Goal: Task Accomplishment & Management: Complete application form

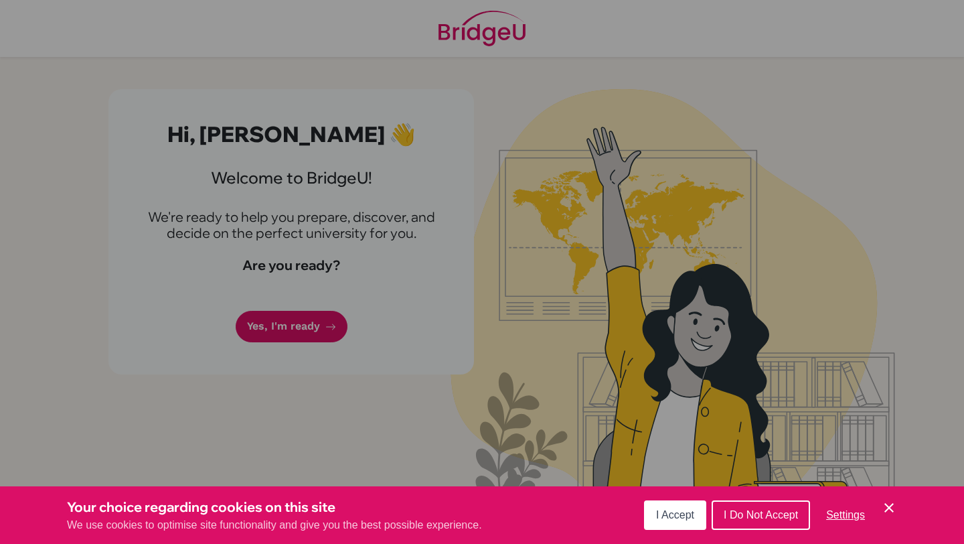
click at [694, 531] on div "I Accept I Do Not Accept Settings Cookie Control Close Icon" at bounding box center [770, 515] width 253 height 35
click at [668, 511] on span "I Accept" at bounding box center [675, 514] width 38 height 11
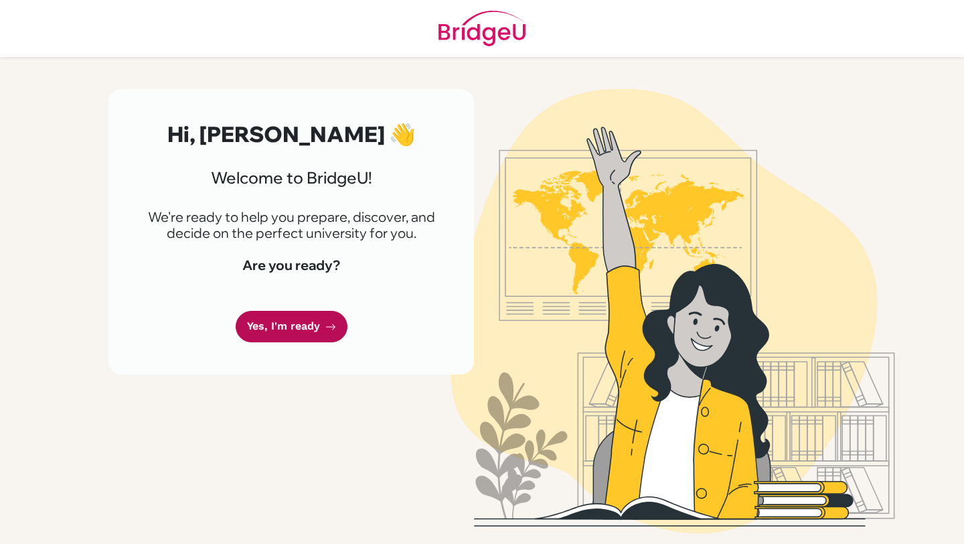
click at [339, 336] on link "Yes, I'm ready" at bounding box center [292, 326] width 112 height 31
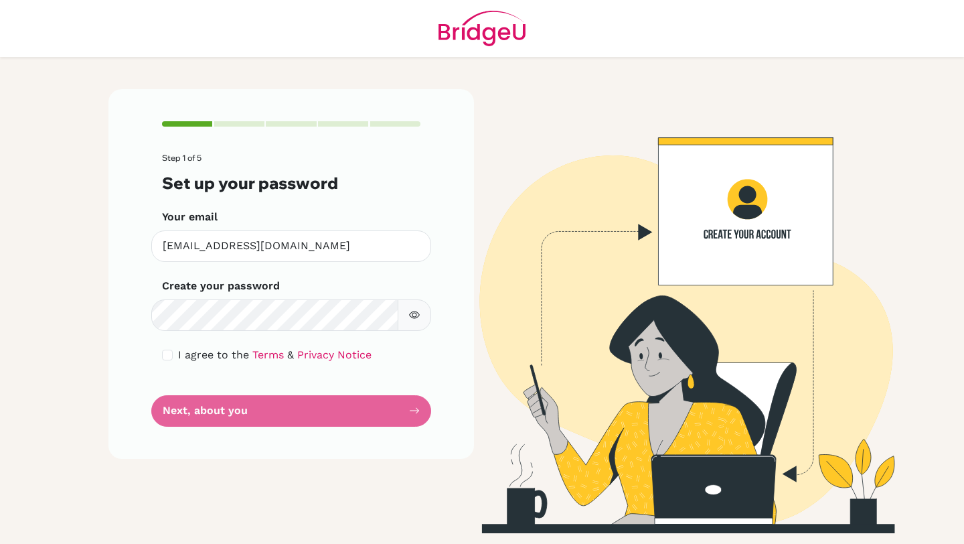
click at [420, 304] on button "button" at bounding box center [414, 314] width 33 height 31
click at [167, 354] on input "checkbox" at bounding box center [167, 355] width 11 height 11
checkbox input "true"
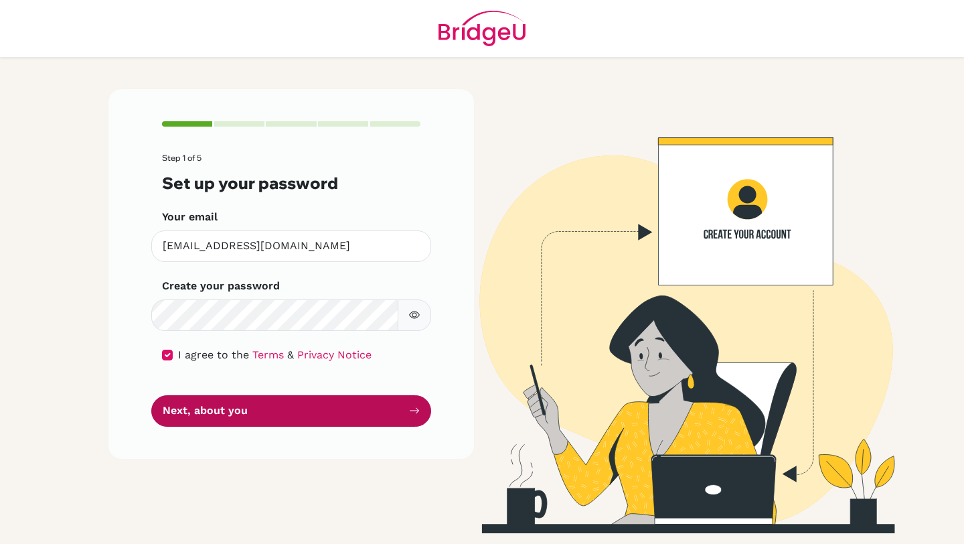
click at [188, 417] on button "Next, about you" at bounding box center [291, 410] width 280 height 31
